Goal: Find specific page/section: Find specific page/section

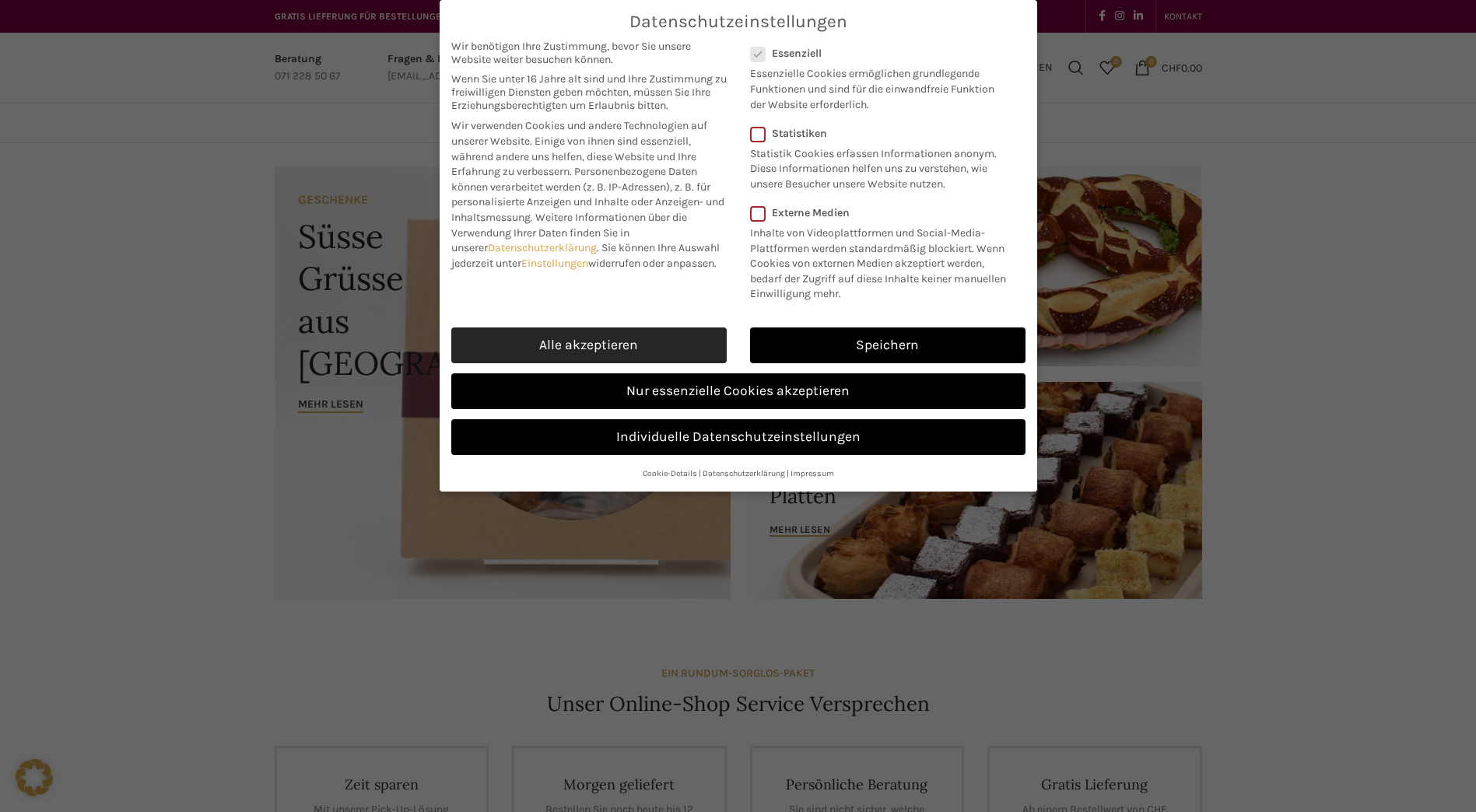
click at [575, 344] on link "Alle akzeptieren" at bounding box center [589, 345] width 275 height 36
checkbox input "true"
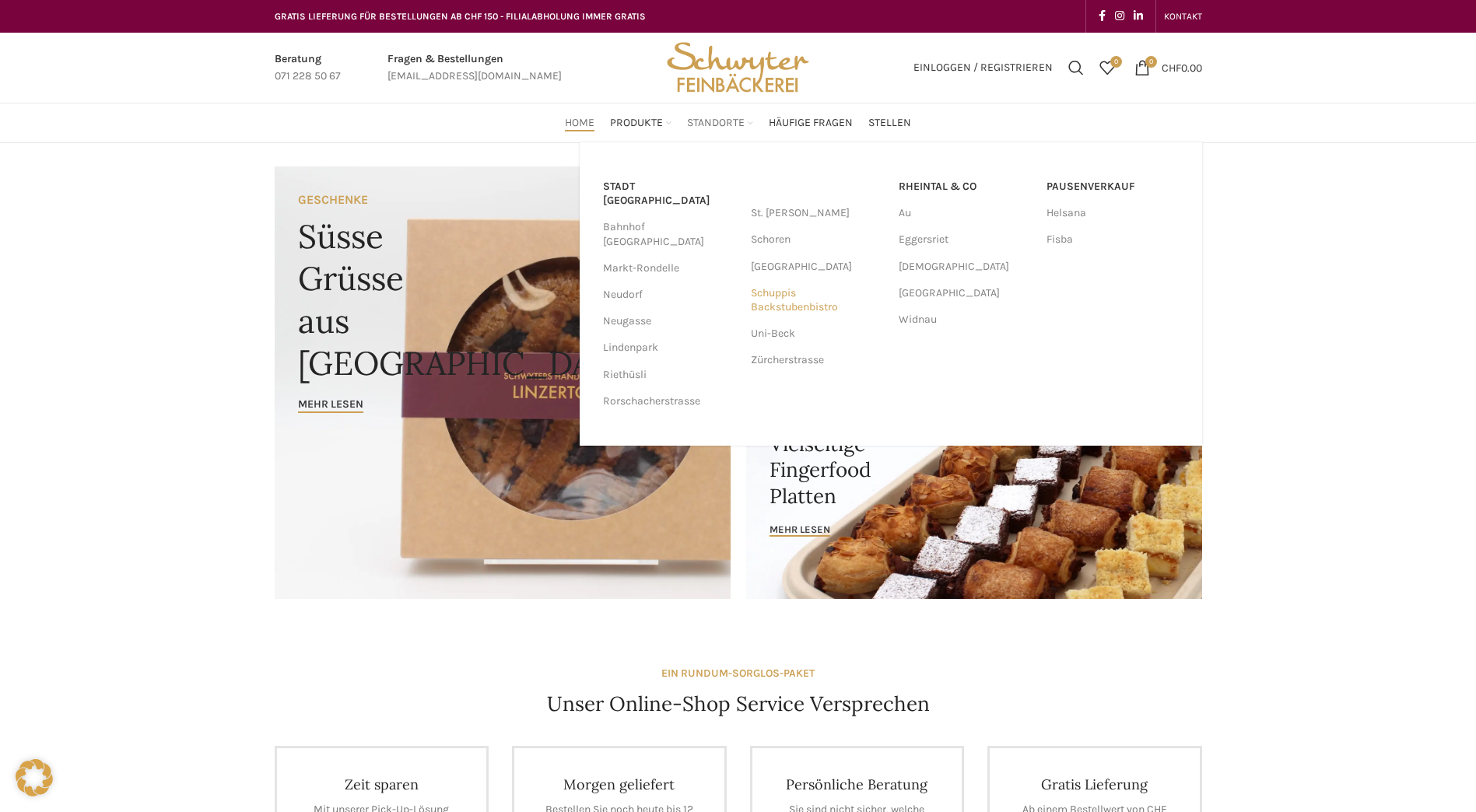
click at [755, 306] on link "Schuppis Backstubenbistro" at bounding box center [817, 300] width 132 height 40
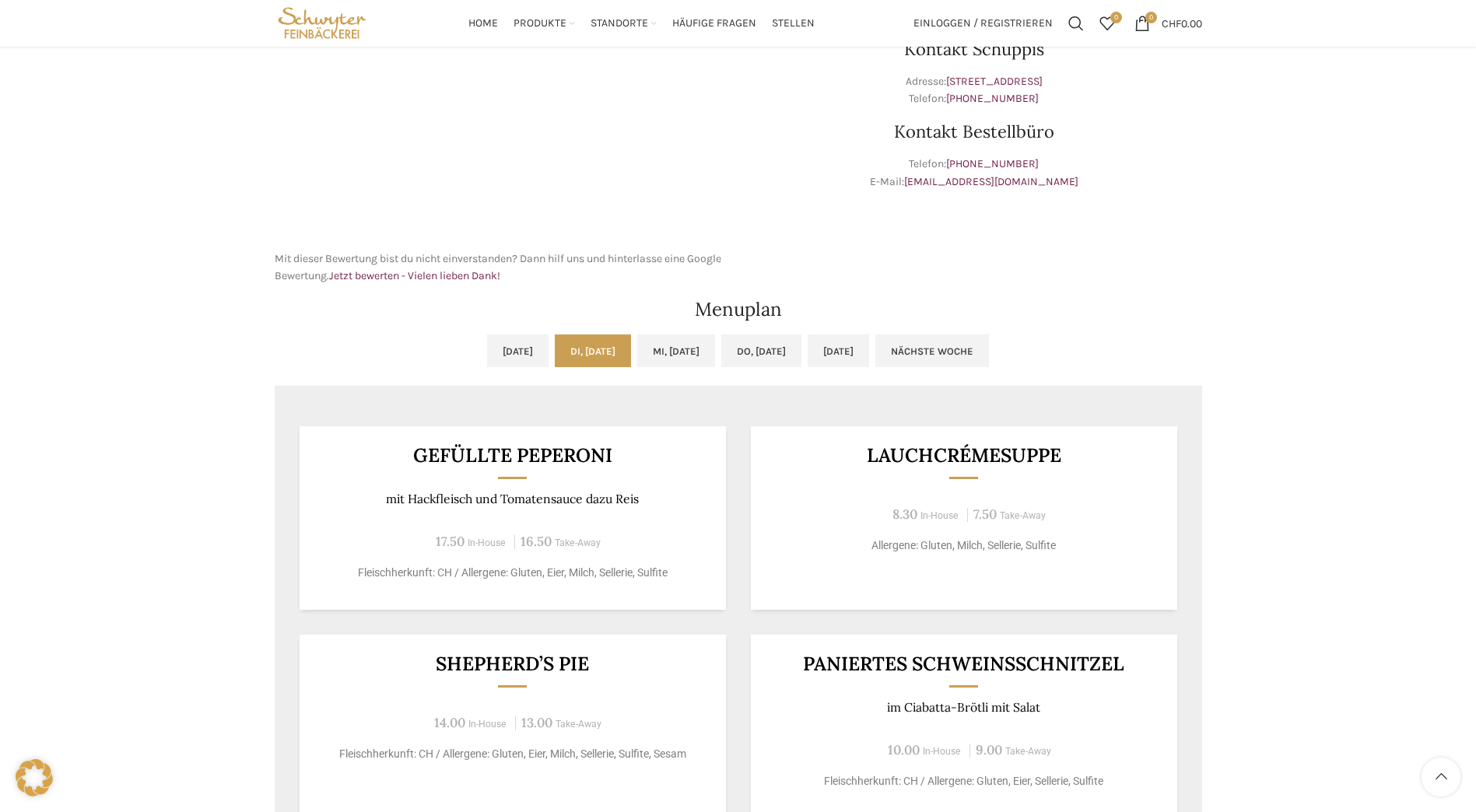
scroll to position [467, 0]
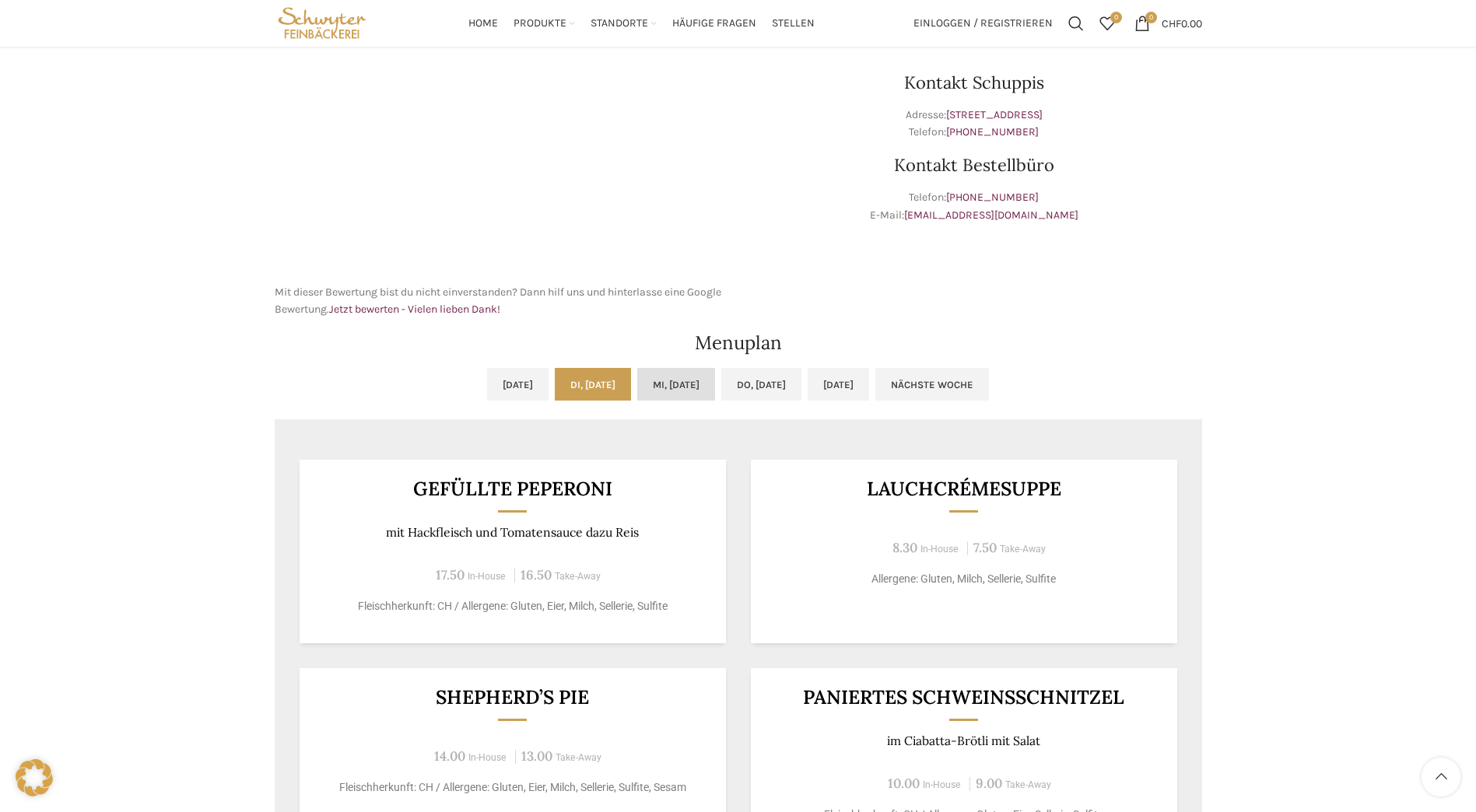
click at [673, 375] on link "Mi, [DATE]" at bounding box center [676, 385] width 78 height 33
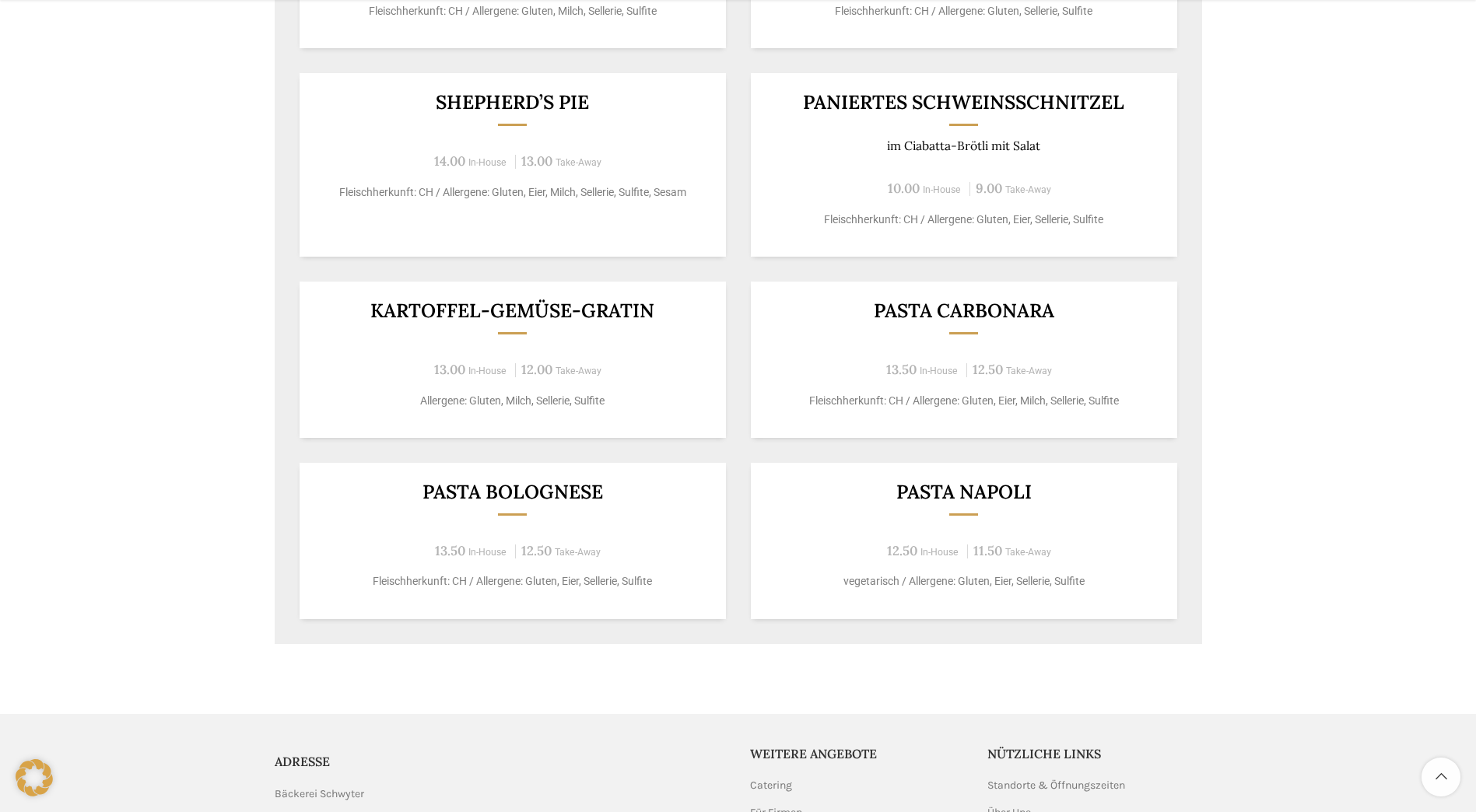
scroll to position [1089, 0]
